Goal: Task Accomplishment & Management: Use online tool/utility

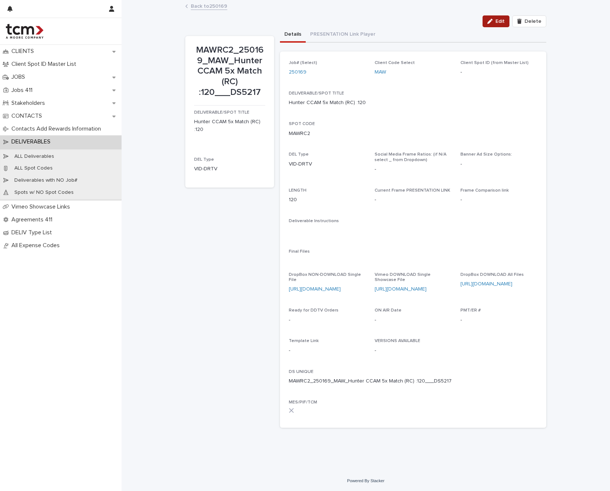
click at [492, 21] on icon "button" at bounding box center [489, 21] width 5 height 5
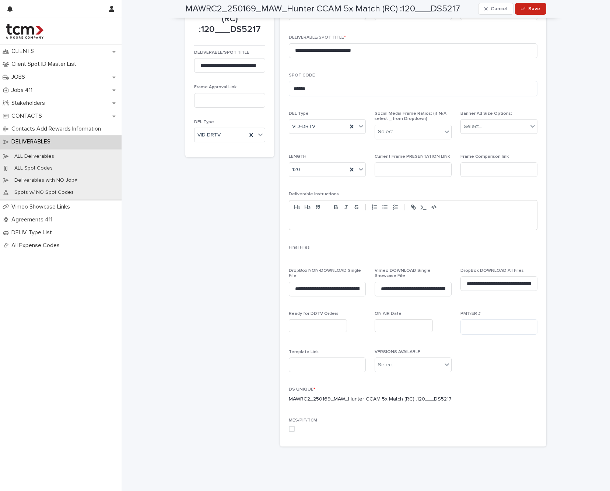
scroll to position [67, 0]
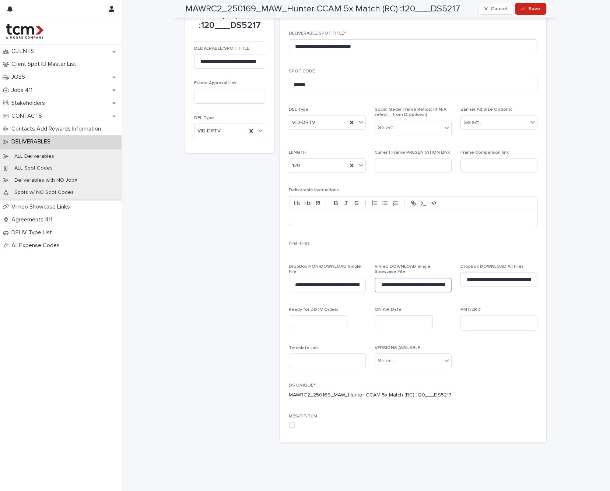
click at [417, 282] on input "**********" at bounding box center [412, 285] width 77 height 15
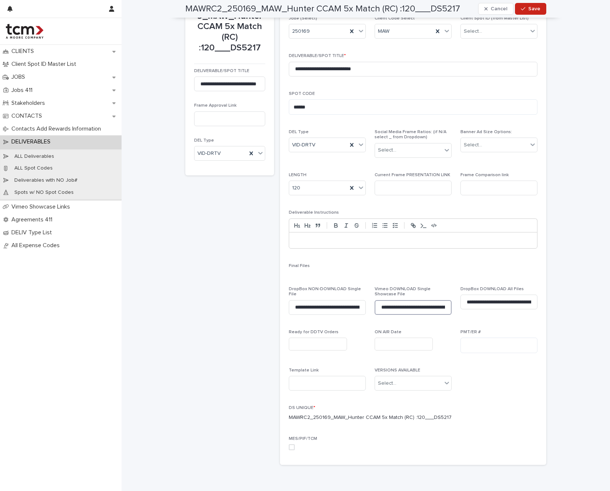
scroll to position [0, 0]
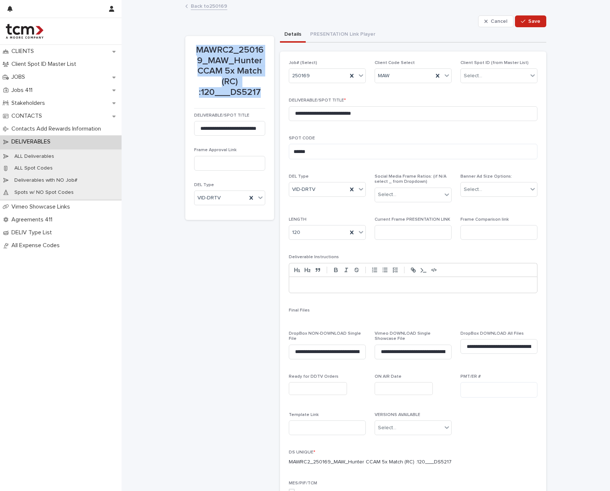
drag, startPoint x: 194, startPoint y: 48, endPoint x: 258, endPoint y: 92, distance: 77.5
click at [258, 92] on p "MAWRC2_250169_MAW_Hunter CCAM 5x Match (RC) :120___DS5217" at bounding box center [229, 71] width 71 height 53
copy p "MAWRC2_250169_MAW_Hunter CCAM 5x Match (RC) :120___DS5217"
click at [528, 20] on span "Save" at bounding box center [534, 21] width 12 height 5
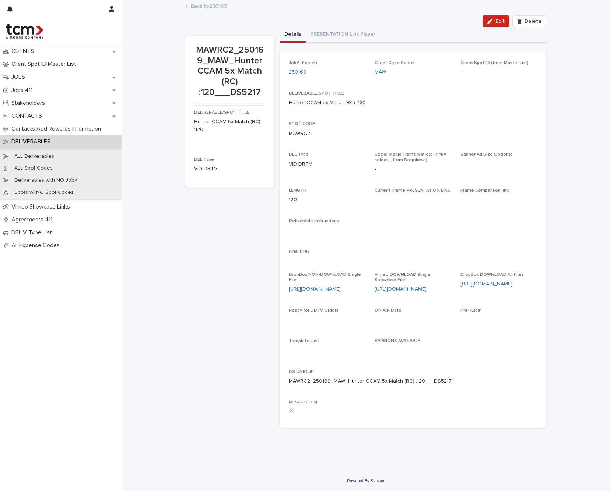
click at [279, 32] on div "MAWRC2_250169_MAW_Hunter CCAM 5x Match (RC) :120___DS5217 DELIVERABLE/SPOT TITL…" at bounding box center [365, 230] width 361 height 407
click at [214, 7] on link "Back to 250169" at bounding box center [209, 5] width 36 height 8
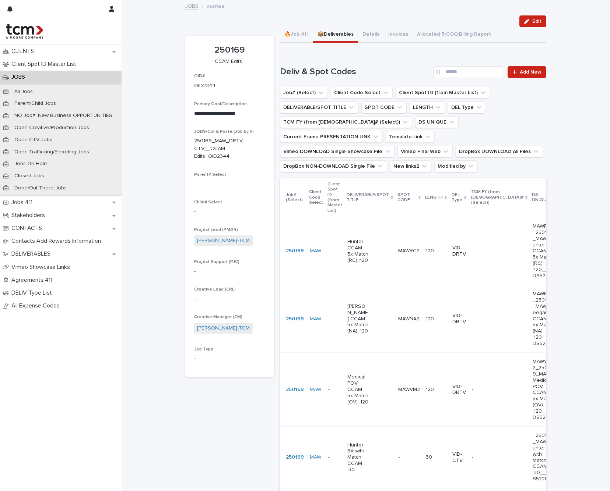
click at [356, 312] on p "[PERSON_NAME] CCAM 5x Match (NA) :120" at bounding box center [358, 319] width 22 height 31
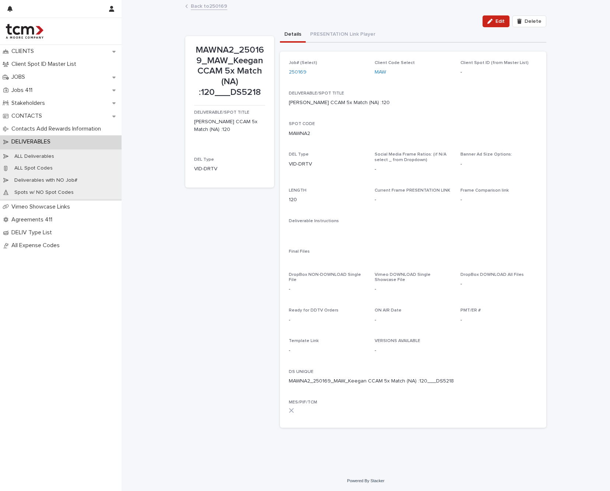
click at [209, 7] on link "Back to 250169" at bounding box center [209, 5] width 36 height 8
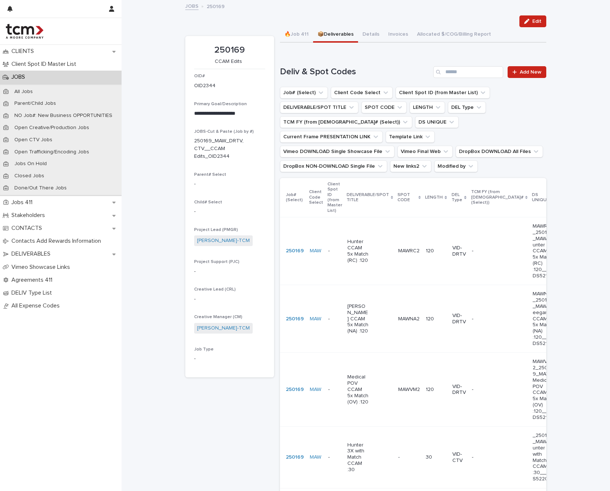
click at [347, 241] on p "Hunter CCAM 5x Match (RC) :120" at bounding box center [358, 251] width 22 height 25
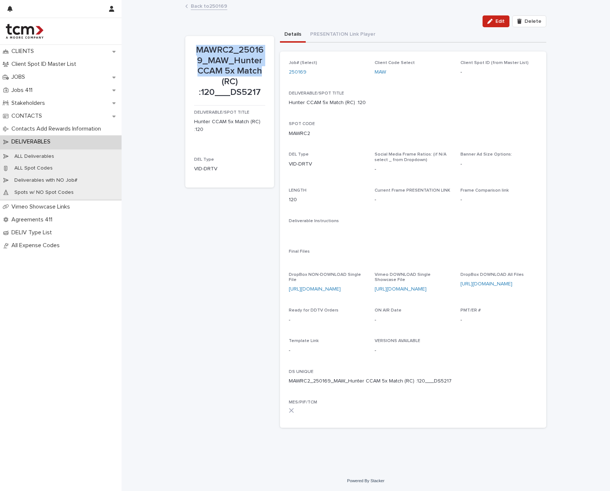
drag, startPoint x: 197, startPoint y: 48, endPoint x: 261, endPoint y: 69, distance: 67.2
click at [261, 69] on p "MAWRC2_250169_MAW_Hunter CCAM 5x Match (RC) :120___DS5217" at bounding box center [229, 71] width 71 height 53
copy p "MAWRC2_250169_MAW_Hunter CCAM 5x Match"
drag, startPoint x: 0, startPoint y: 105, endPoint x: 160, endPoint y: 27, distance: 178.0
click at [160, 27] on div "Loading... Saving… Loading... Saving… MAWRC2_250169_MAW_Hunter CCAM 5x Match (R…" at bounding box center [365, 236] width 488 height 470
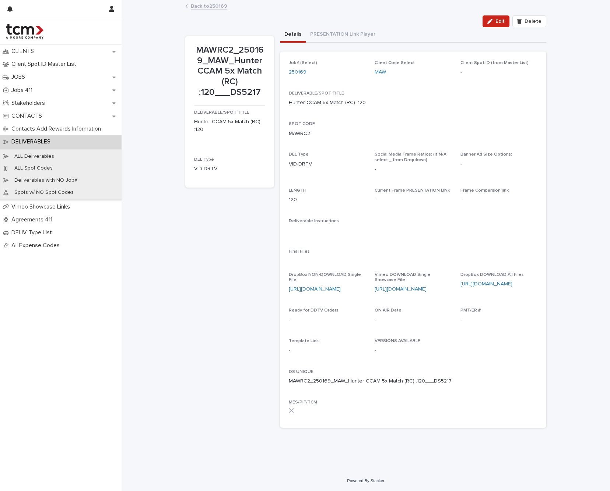
click at [205, 7] on link "Back to 250169" at bounding box center [209, 5] width 36 height 8
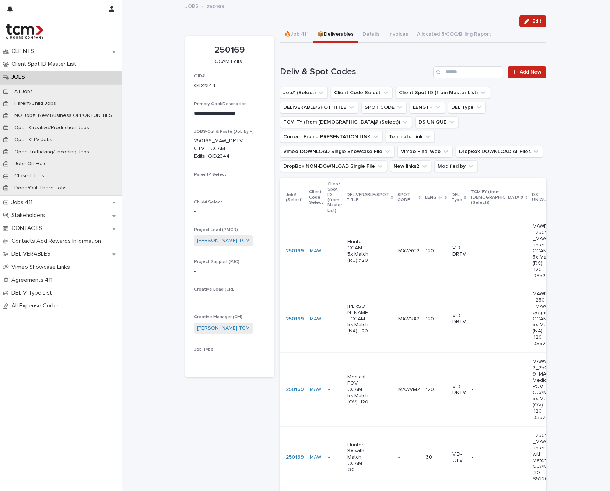
click at [315, 298] on td "MAW" at bounding box center [316, 319] width 18 height 68
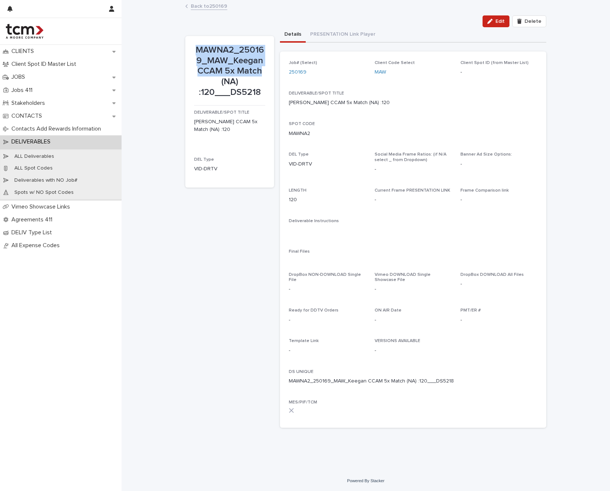
drag, startPoint x: 195, startPoint y: 46, endPoint x: 259, endPoint y: 67, distance: 67.2
click at [259, 67] on p "MAWNA2_250169_MAW_Keegan CCAM 5x Match (NA) :120___DS5218" at bounding box center [229, 71] width 71 height 53
copy p "MAWNA2_250169_MAW_Keegan CCAM 5x Match"
drag, startPoint x: 257, startPoint y: 89, endPoint x: 198, endPoint y: 48, distance: 72.2
click at [198, 48] on p "MAWNA2_250169_MAW_Keegan CCAM 5x Match (NA) :120___DS5218" at bounding box center [229, 71] width 71 height 53
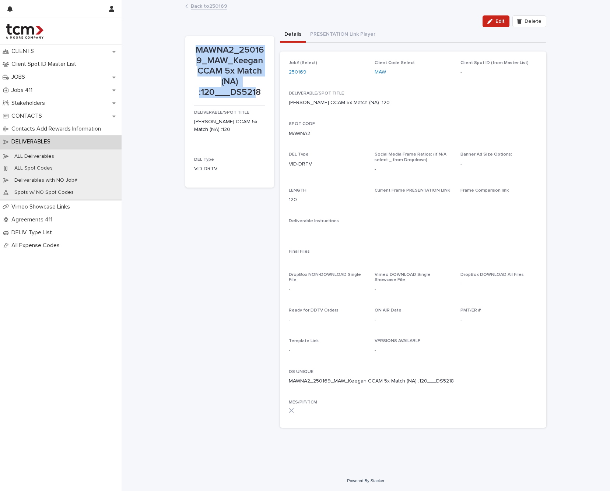
click at [197, 48] on p "MAWNA2_250169_MAW_Keegan CCAM 5x Match (NA) :120___DS5218" at bounding box center [229, 71] width 71 height 53
click at [202, 53] on p "MAWNA2_250169_MAW_Keegan CCAM 5x Match (NA) :120___DS5218" at bounding box center [229, 71] width 71 height 53
click at [247, 64] on p "MAWNA2_250169_MAW_Keegan CCAM 5x Match (NA) :120___DS5218" at bounding box center [229, 71] width 71 height 53
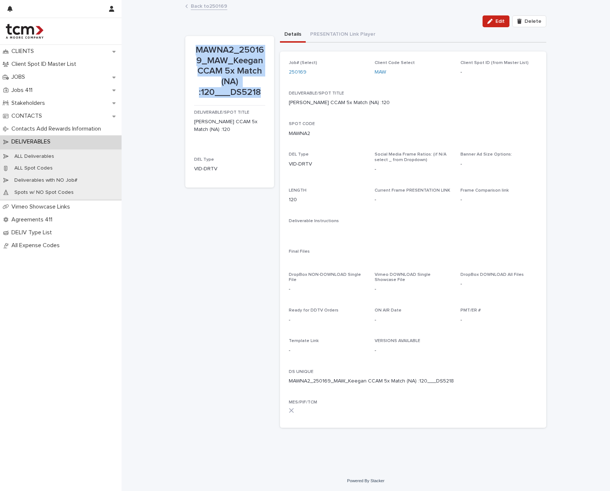
click at [197, 48] on p "MAWNA2_250169_MAW_Keegan CCAM 5x Match (NA) :120___DS5218" at bounding box center [229, 71] width 71 height 53
click at [208, 114] on div "DELIVERABLE/SPOT TITLE [PERSON_NAME] CCAM 5x Match (NA) :120" at bounding box center [229, 124] width 71 height 29
drag, startPoint x: 195, startPoint y: 47, endPoint x: 265, endPoint y: 91, distance: 82.5
click at [265, 91] on section "MAWNA2_250169_MAW_Keegan CCAM 5x Match (NA) :120___DS5218 DELIVERABLE/SPOT TITL…" at bounding box center [229, 112] width 89 height 152
copy p "MAWNA2_250169_MAW_Keegan CCAM 5x Match (NA) :120___DS5218"
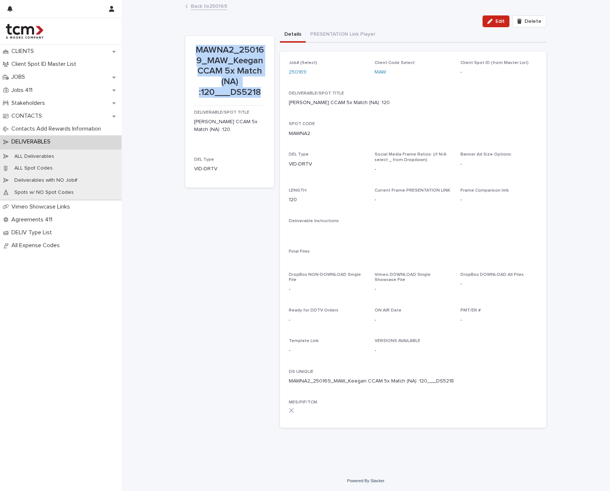
copy p "MAWNA2_250169_MAW_Keegan CCAM 5x Match (NA) :120___DS5218"
